Goal: Transaction & Acquisition: Subscribe to service/newsletter

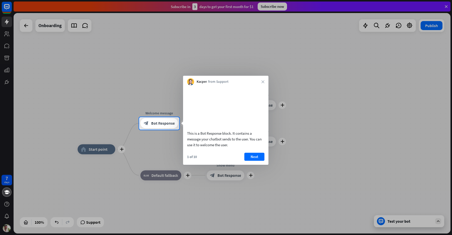
click at [261, 82] on div "Kacper from Support close" at bounding box center [225, 81] width 85 height 10
click at [261, 82] on icon "close" at bounding box center [262, 81] width 3 height 3
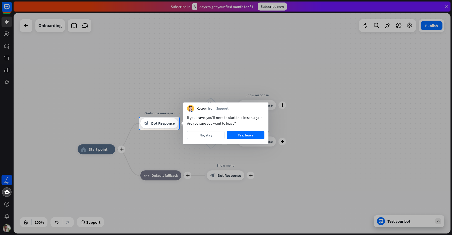
click at [213, 45] on div at bounding box center [226, 58] width 452 height 117
click at [205, 137] on button "No, stay" at bounding box center [205, 135] width 37 height 8
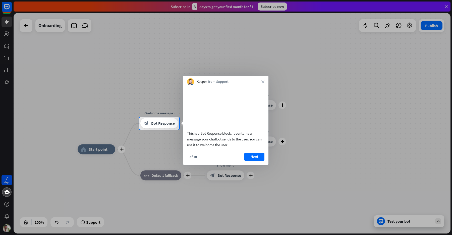
click at [263, 80] on div "Kacper from Support close" at bounding box center [225, 81] width 85 height 10
click at [263, 83] on icon "close" at bounding box center [262, 81] width 3 height 3
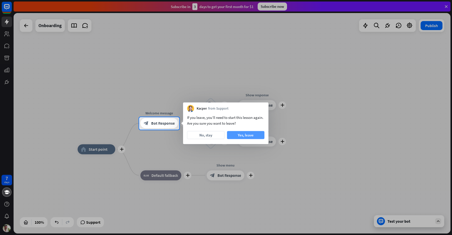
click at [240, 138] on button "Yes, leave" at bounding box center [245, 135] width 37 height 8
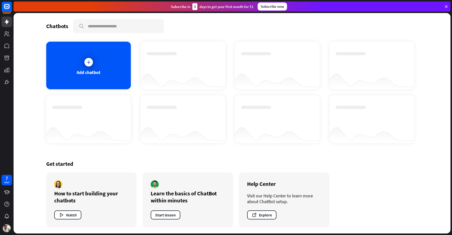
click at [225, 7] on div "Subscribe [DATE] to get your first month for $1" at bounding box center [212, 6] width 83 height 7
click at [266, 11] on div "Subscribe [DATE] to get your first month for $1 Subscribe now" at bounding box center [232, 7] width 437 height 10
click at [266, 8] on div "Subscribe now" at bounding box center [271, 7] width 29 height 8
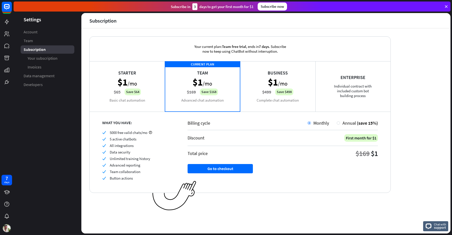
click at [142, 100] on div "Starter $1 /mo $65 Save $64 Basic chat automation" at bounding box center [127, 86] width 75 height 50
